Goal: Transaction & Acquisition: Purchase product/service

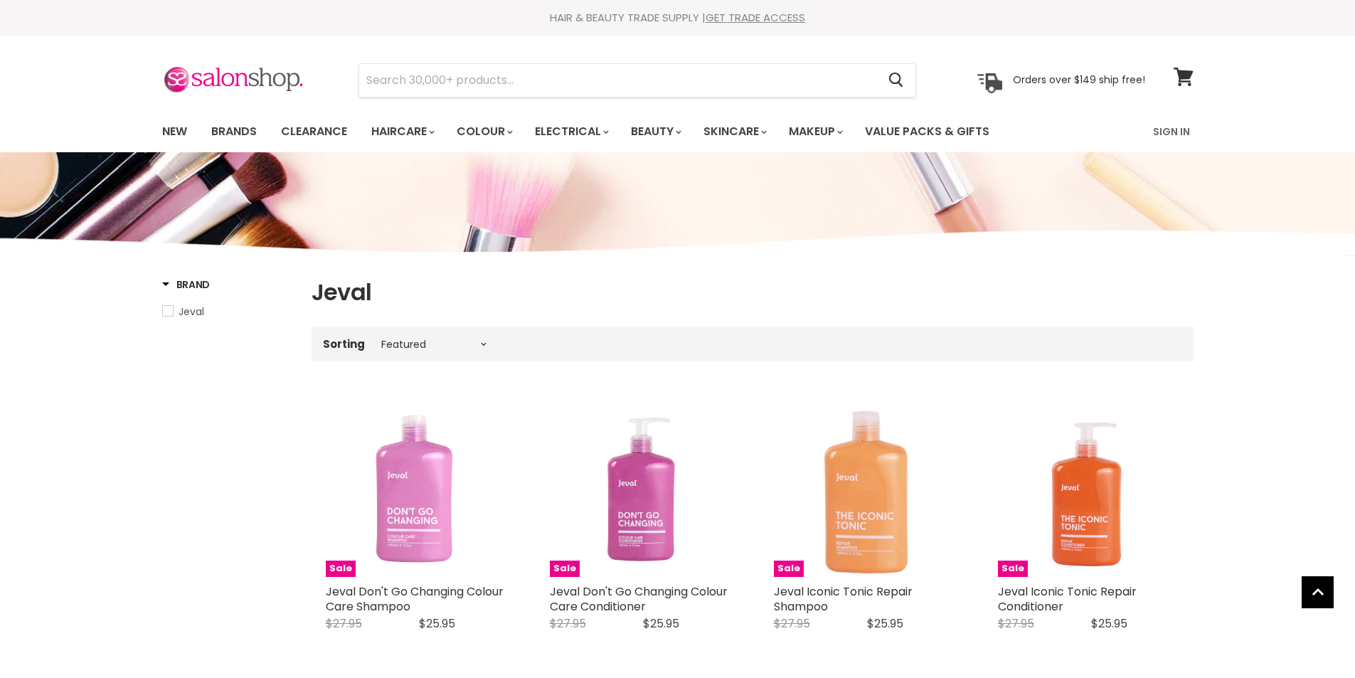
select select "manual"
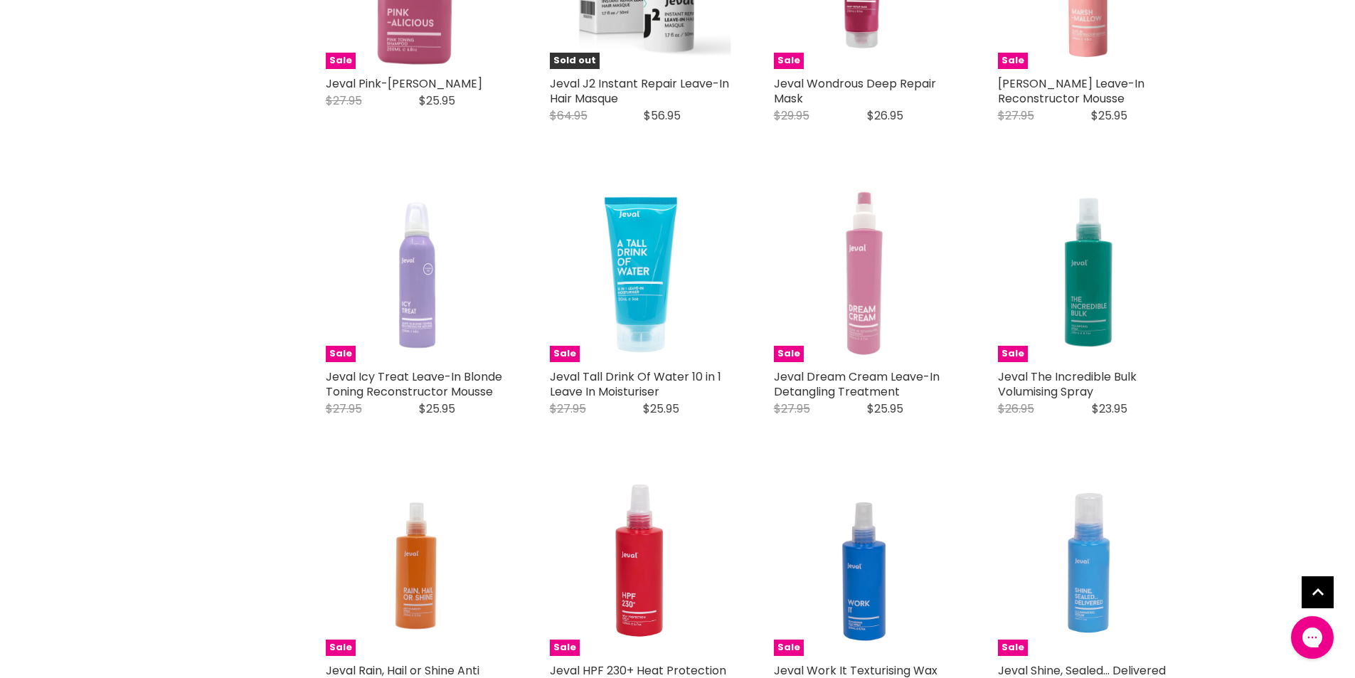
scroll to position [1779, 0]
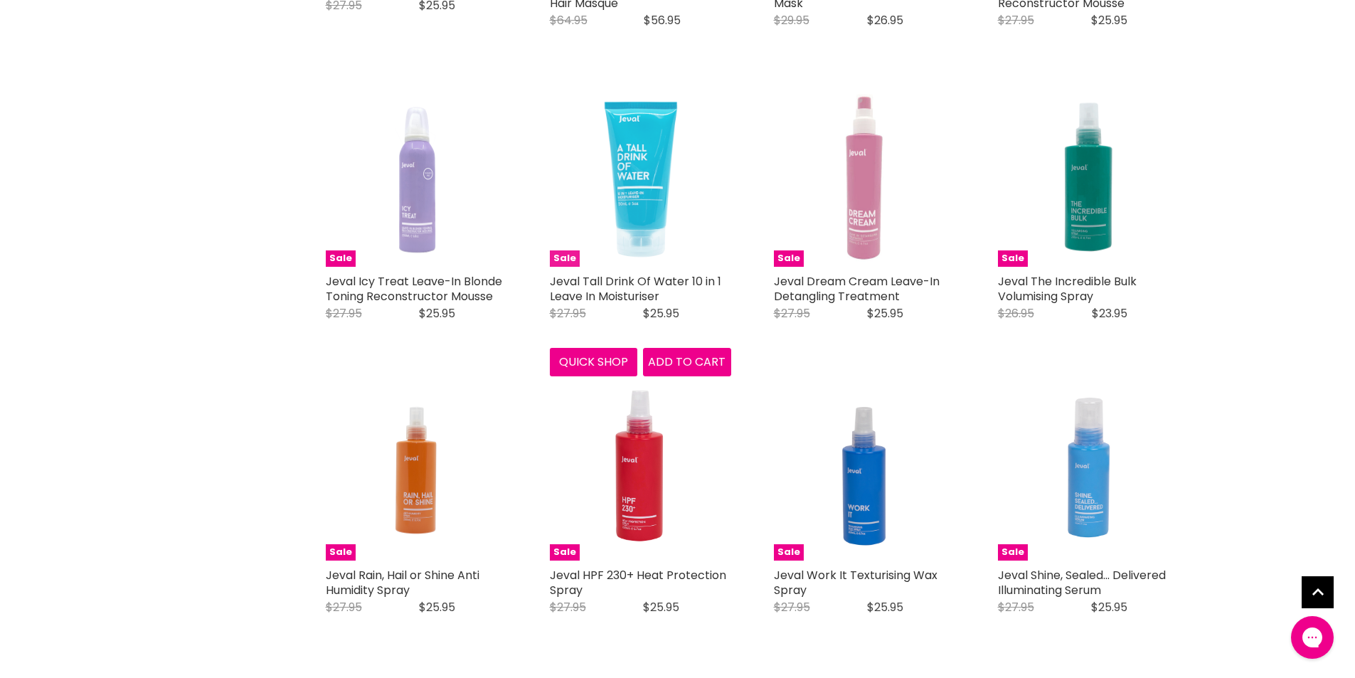
click at [629, 201] on img "Main content" at bounding box center [640, 175] width 151 height 181
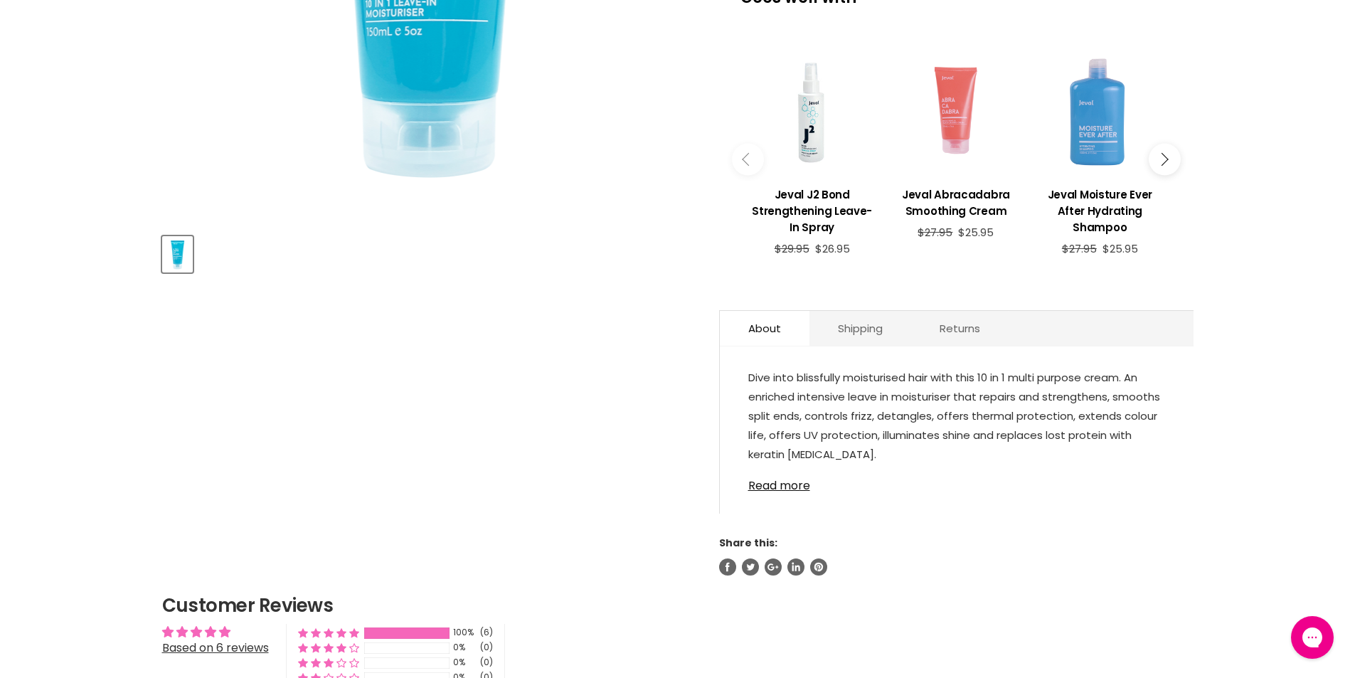
scroll to position [498, 0]
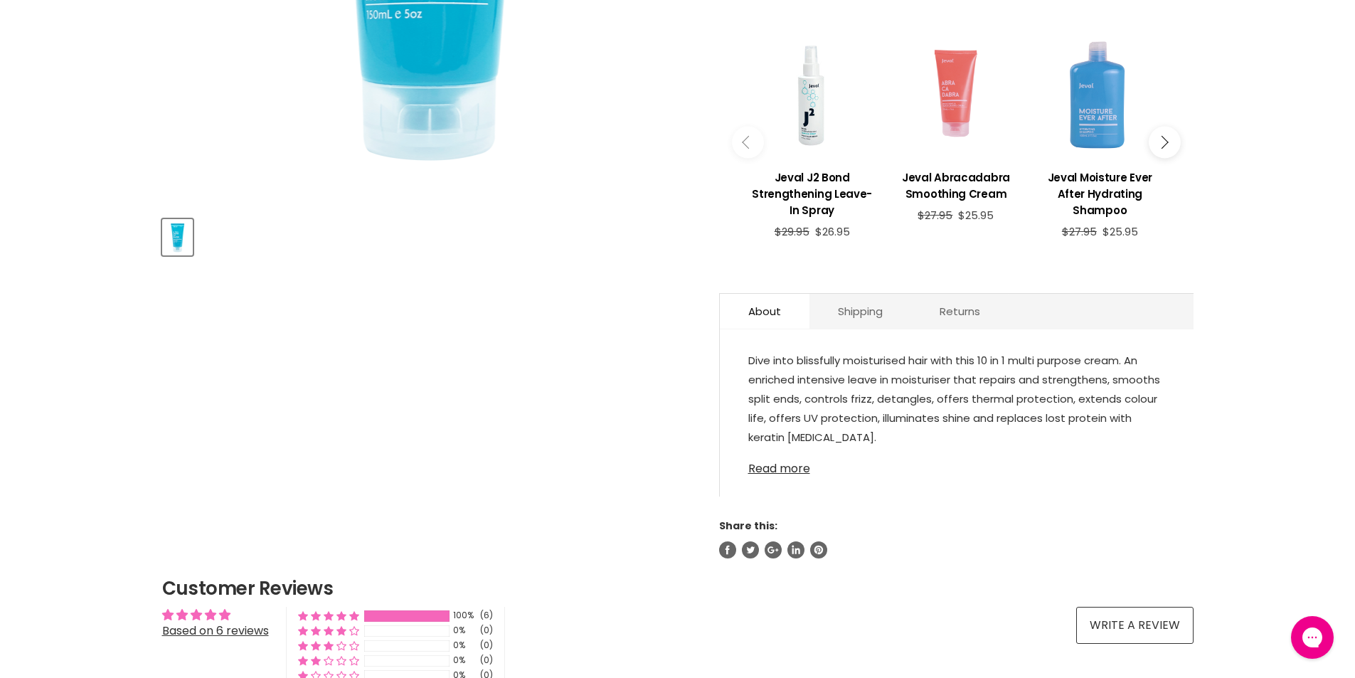
click at [789, 475] on link "Read more" at bounding box center [957, 464] width 417 height 21
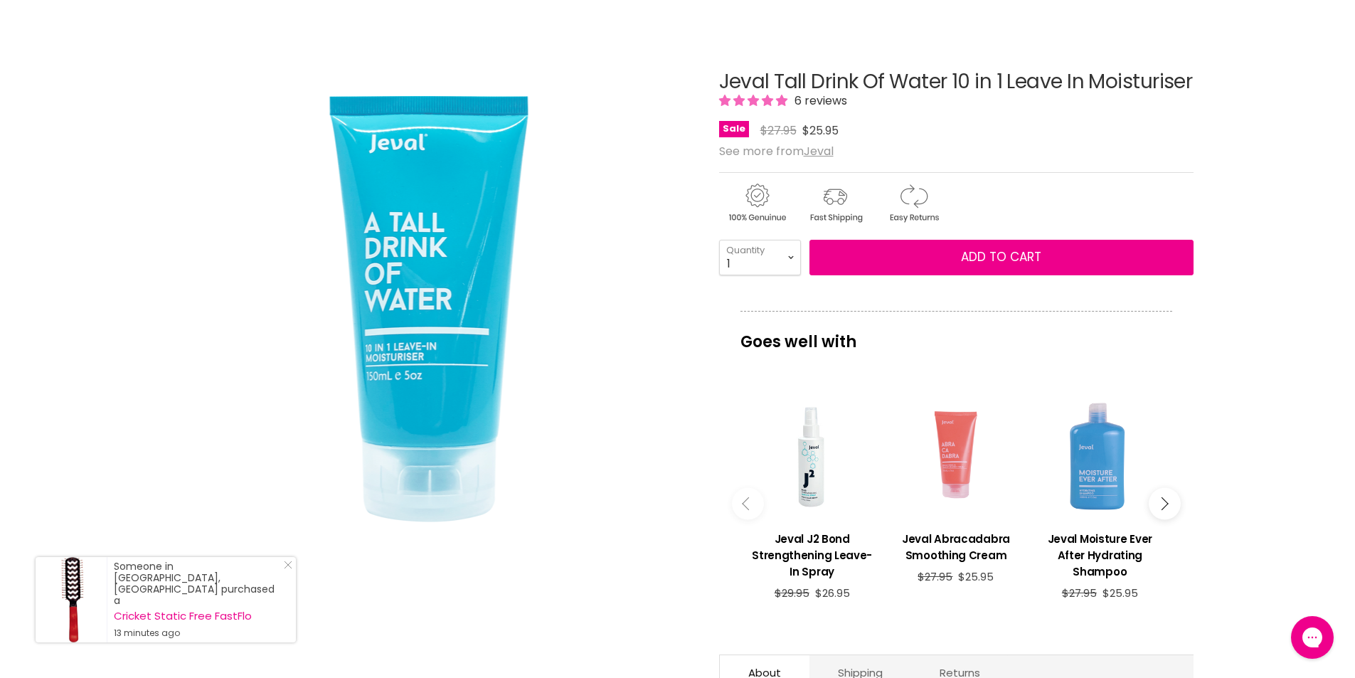
scroll to position [285, 0]
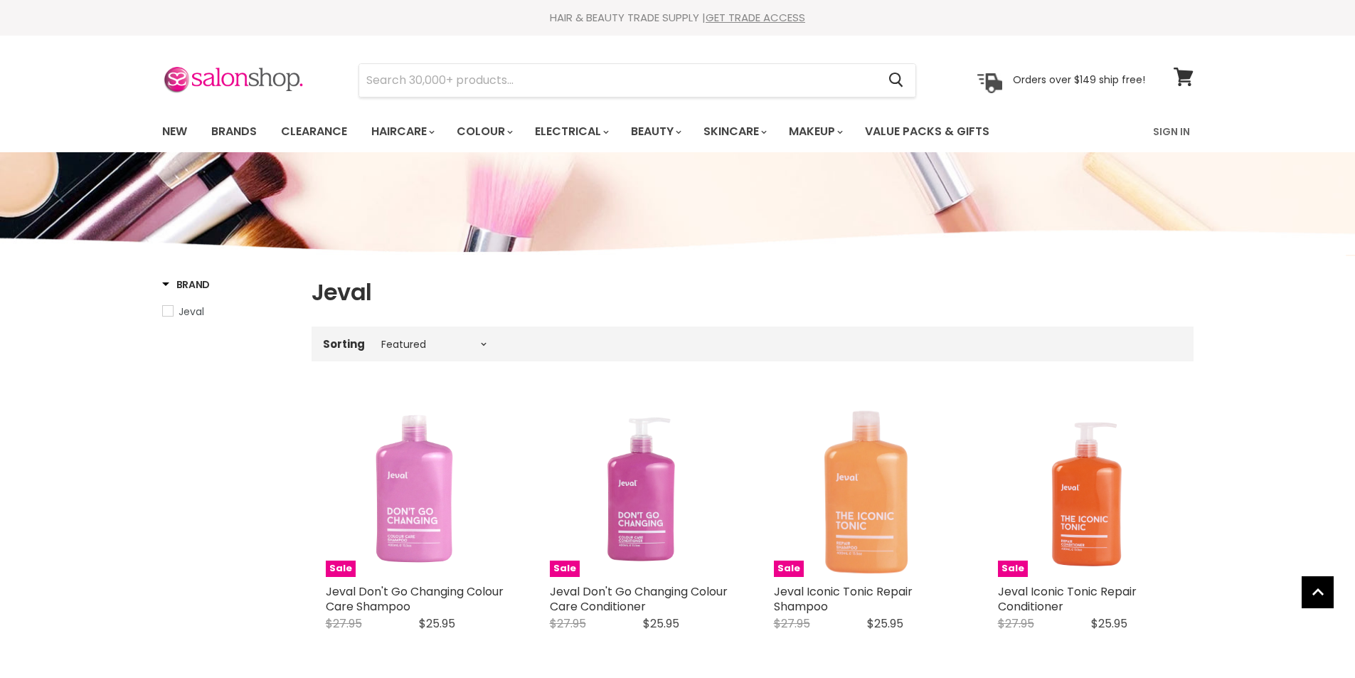
select select "manual"
